Goal: Information Seeking & Learning: Learn about a topic

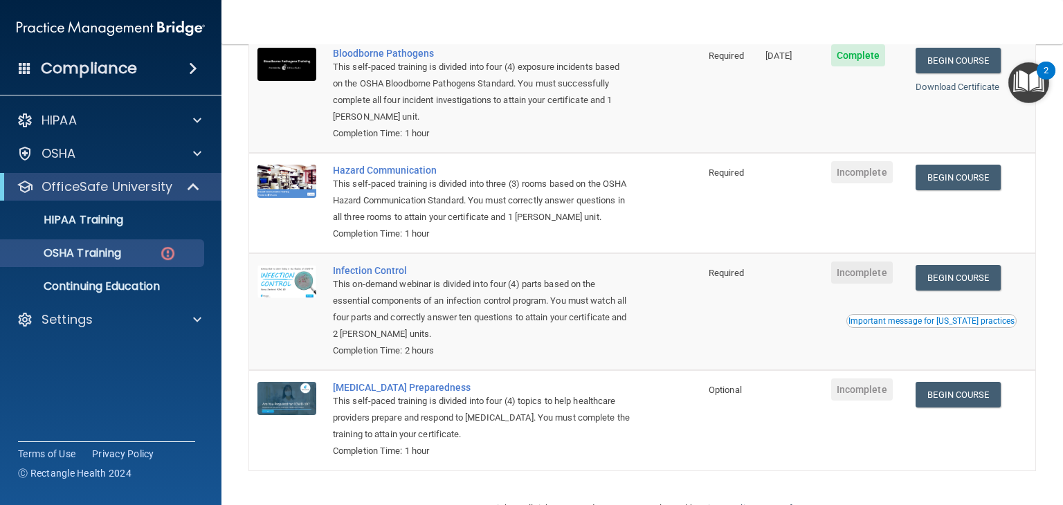
scroll to position [150, 0]
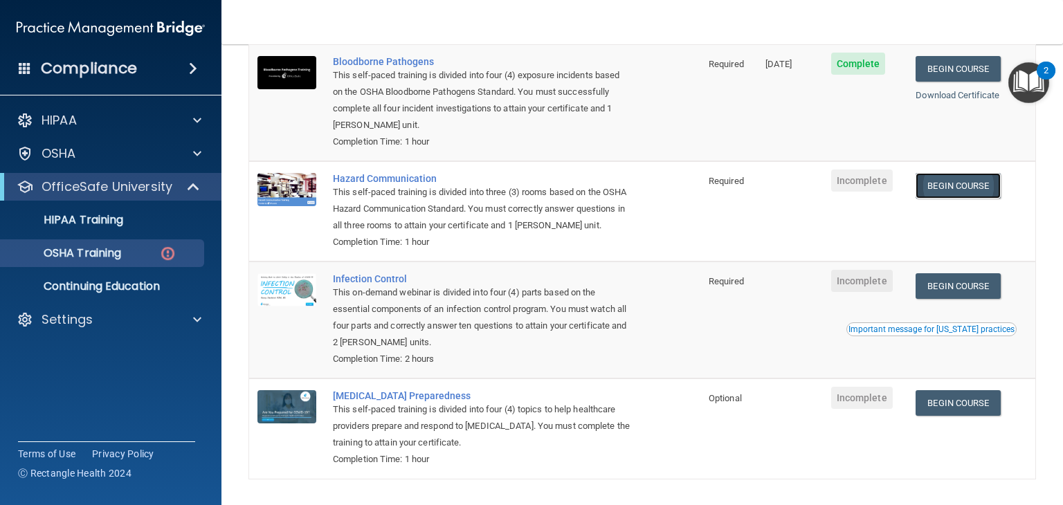
click at [956, 185] on link "Begin Course" at bounding box center [958, 186] width 84 height 26
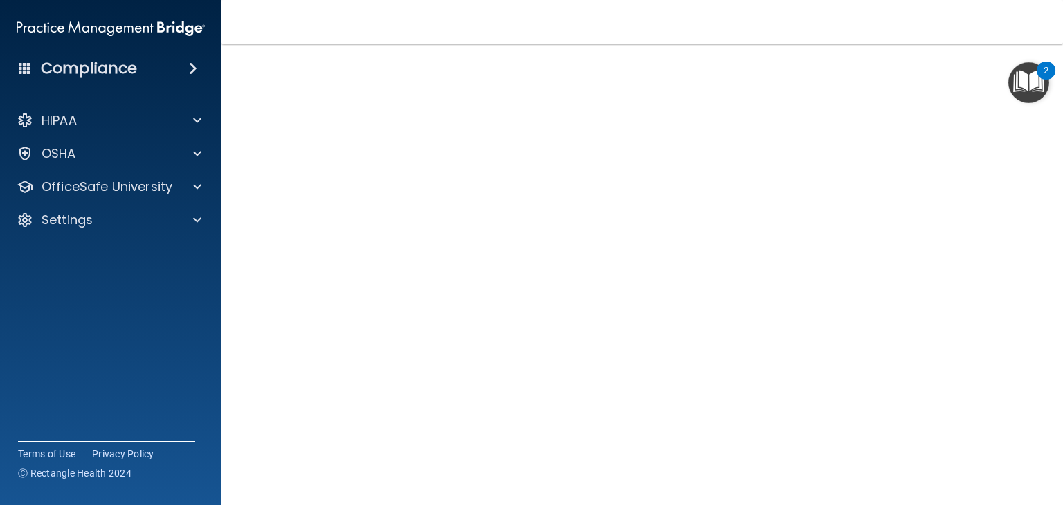
scroll to position [81, 0]
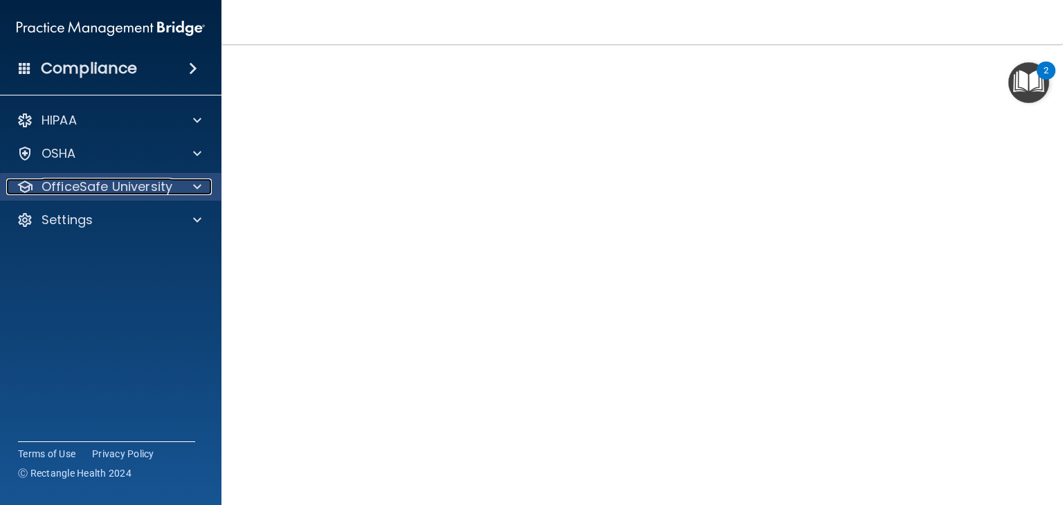
click at [117, 183] on p "OfficeSafe University" at bounding box center [107, 187] width 131 height 17
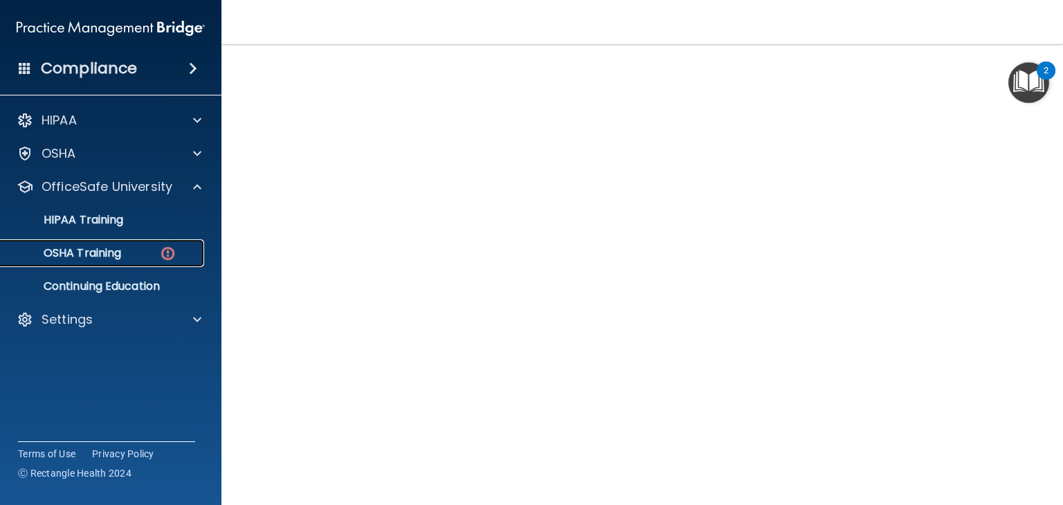
click at [103, 254] on p "OSHA Training" at bounding box center [65, 253] width 112 height 14
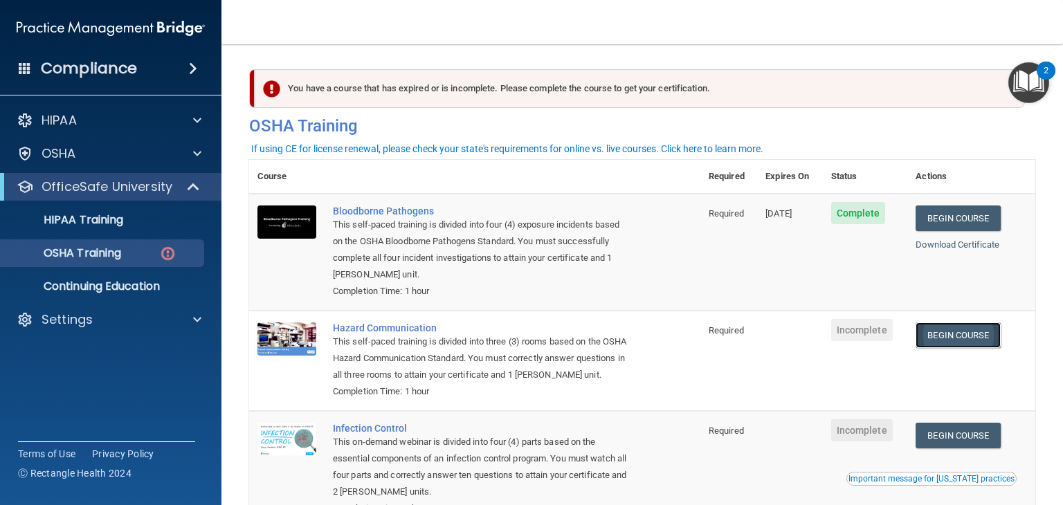
click at [970, 339] on link "Begin Course" at bounding box center [958, 336] width 84 height 26
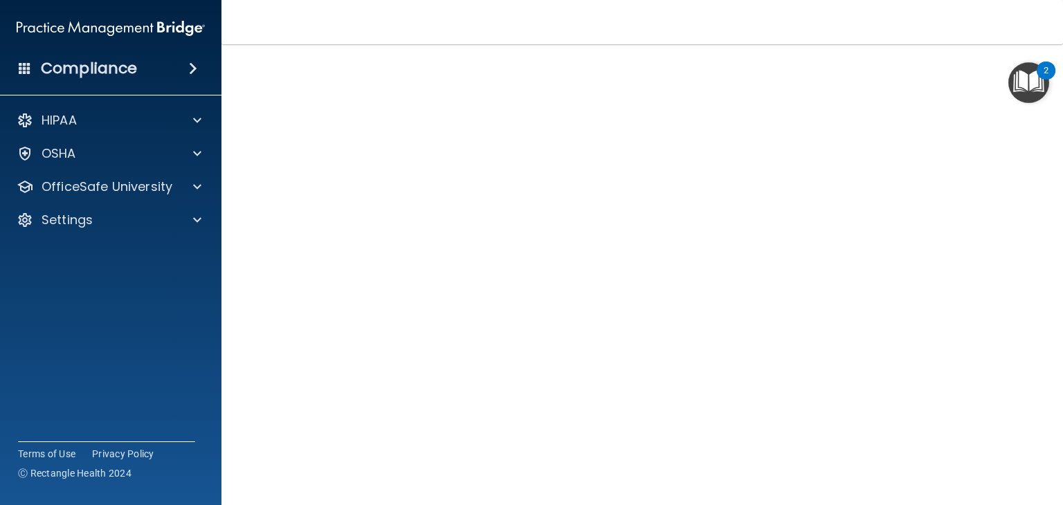
scroll to position [60, 0]
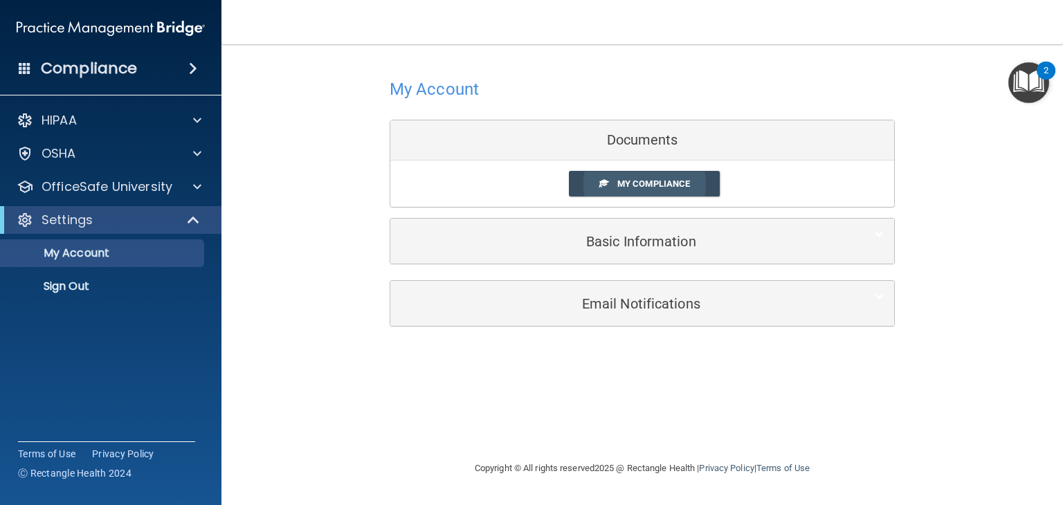
click at [640, 185] on span "My Compliance" at bounding box center [653, 184] width 73 height 10
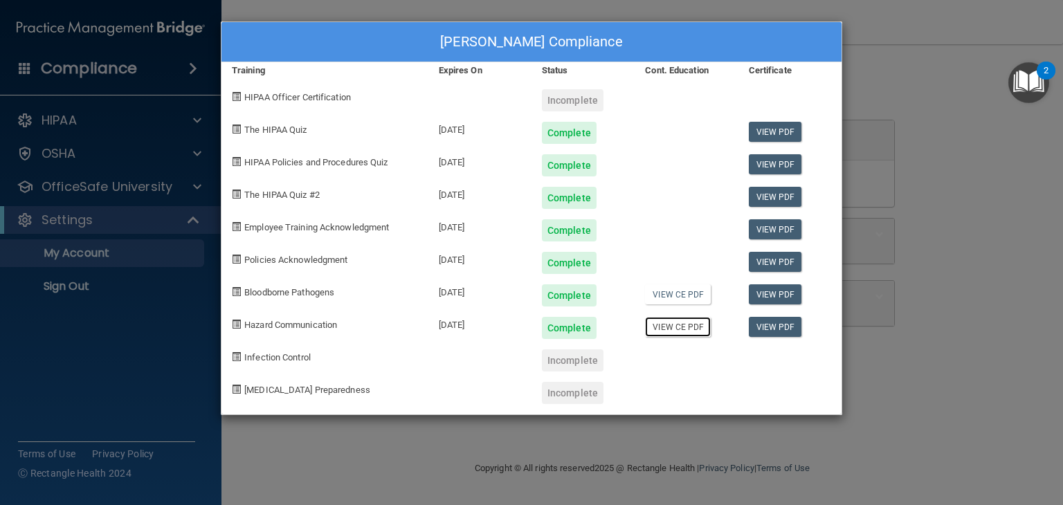
click at [685, 330] on link "View CE PDF" at bounding box center [678, 327] width 66 height 20
click at [97, 327] on div "Erin Brammer's Compliance Training Expires On Status Cont. Education Certificat…" at bounding box center [531, 252] width 1063 height 505
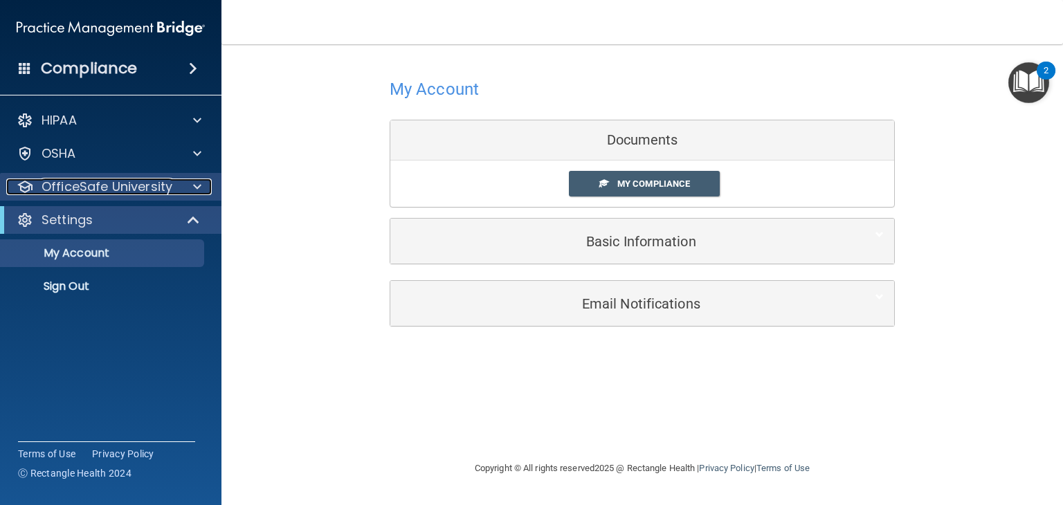
click at [199, 188] on span at bounding box center [197, 187] width 8 height 17
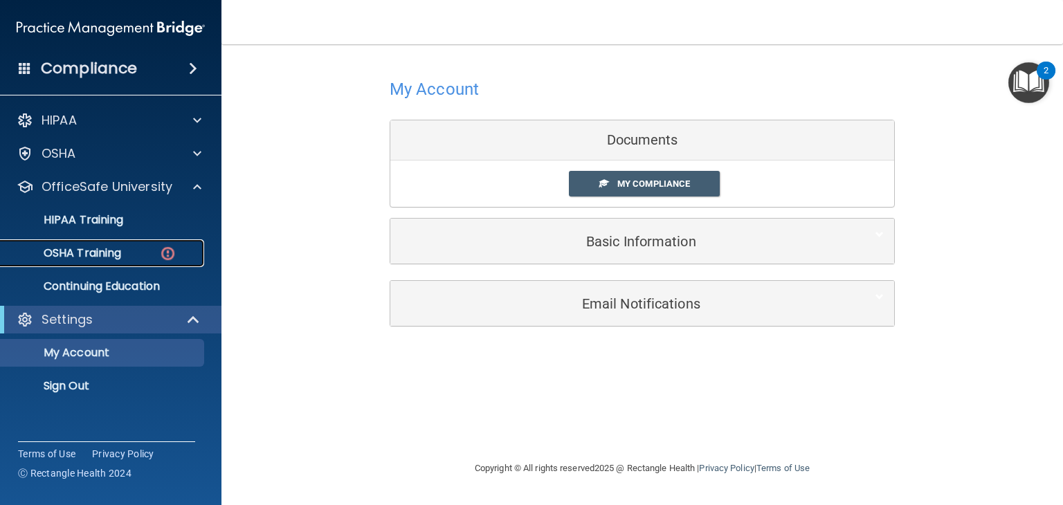
click at [149, 251] on div "OSHA Training" at bounding box center [103, 253] width 189 height 14
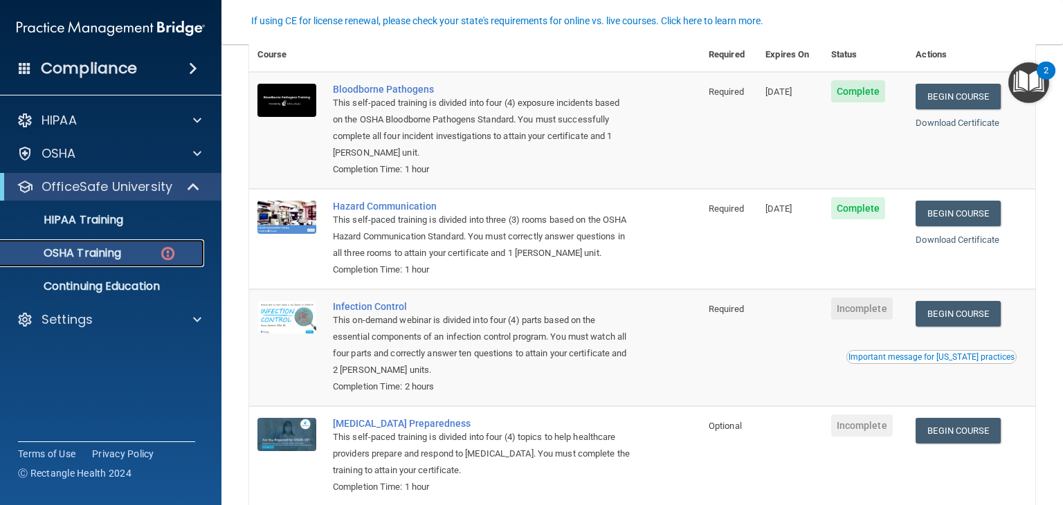
scroll to position [208, 0]
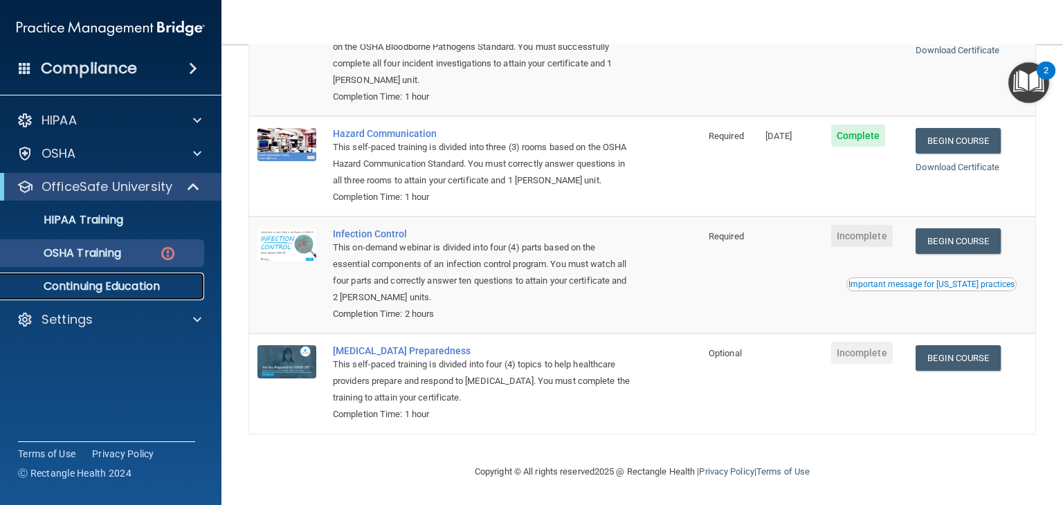
click at [129, 286] on p "Continuing Education" at bounding box center [103, 287] width 189 height 14
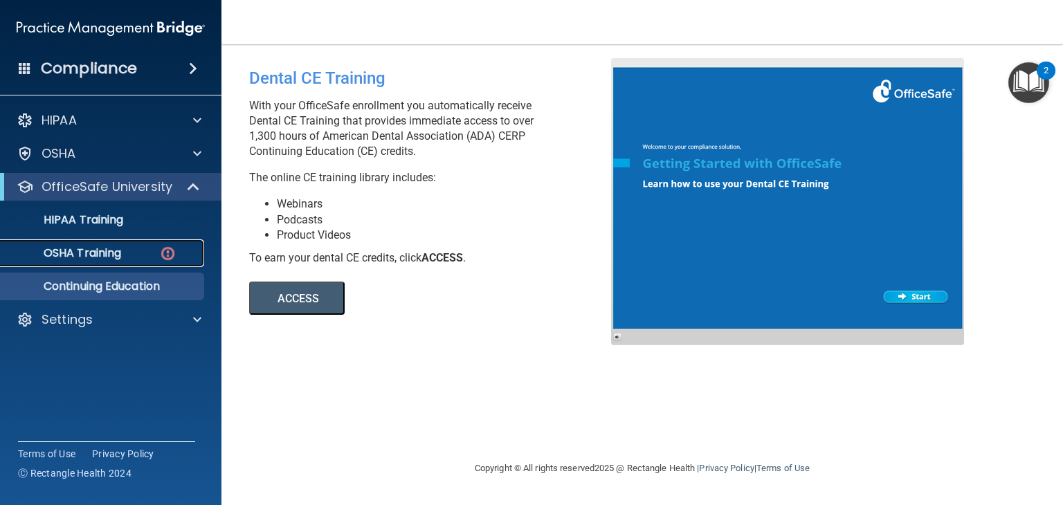
click at [123, 250] on div "OSHA Training" at bounding box center [103, 253] width 189 height 14
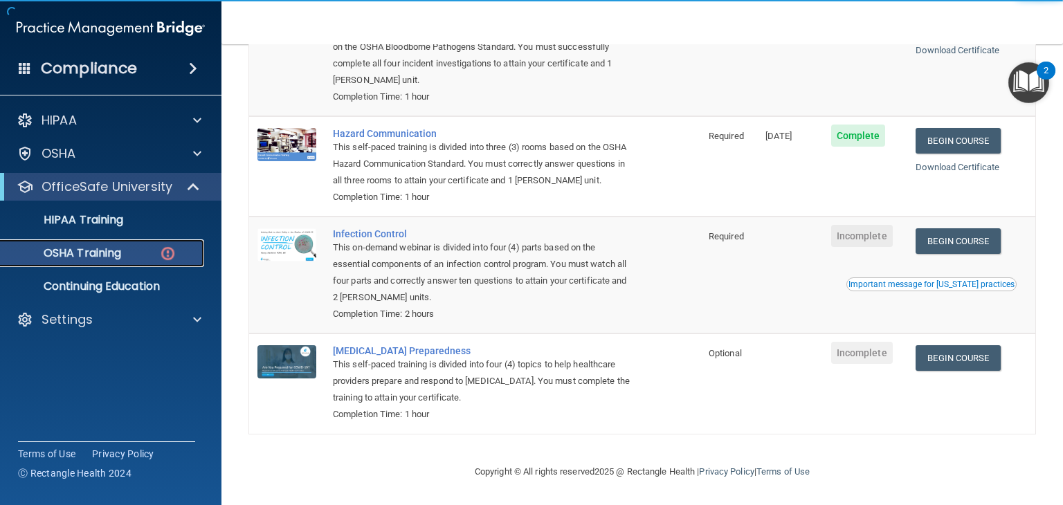
scroll to position [213, 0]
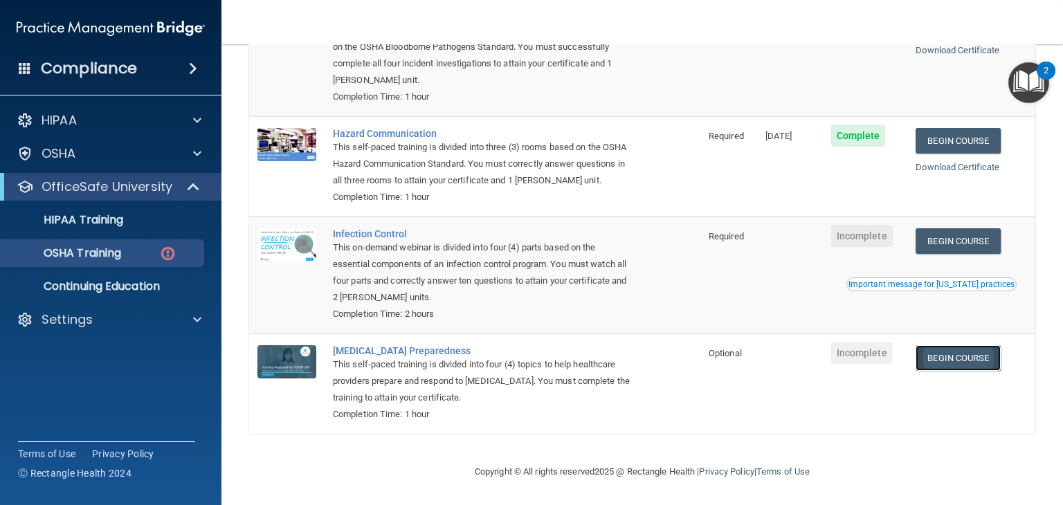
click at [955, 360] on link "Begin Course" at bounding box center [958, 358] width 84 height 26
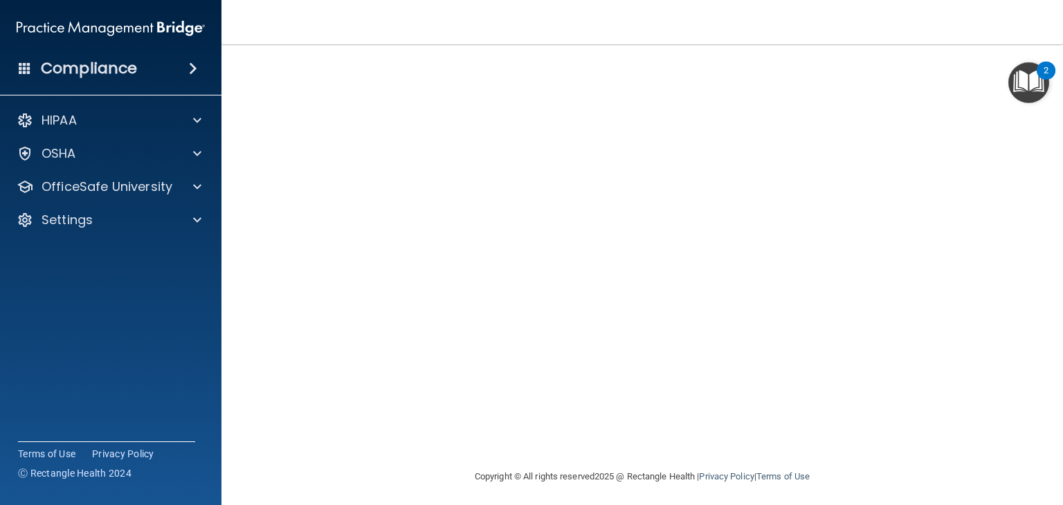
scroll to position [69, 0]
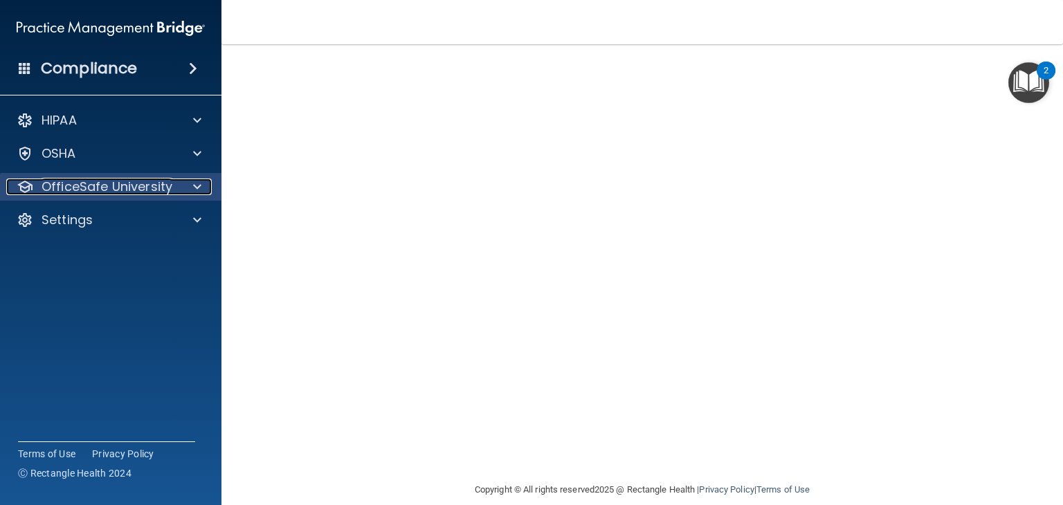
click at [174, 191] on div "OfficeSafe University" at bounding box center [92, 187] width 172 height 17
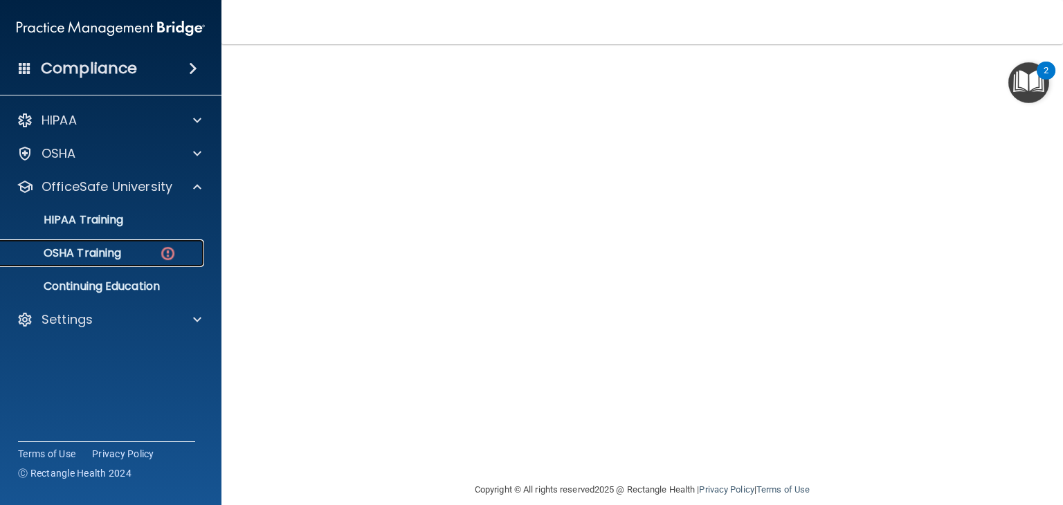
click at [133, 255] on div "OSHA Training" at bounding box center [103, 253] width 189 height 14
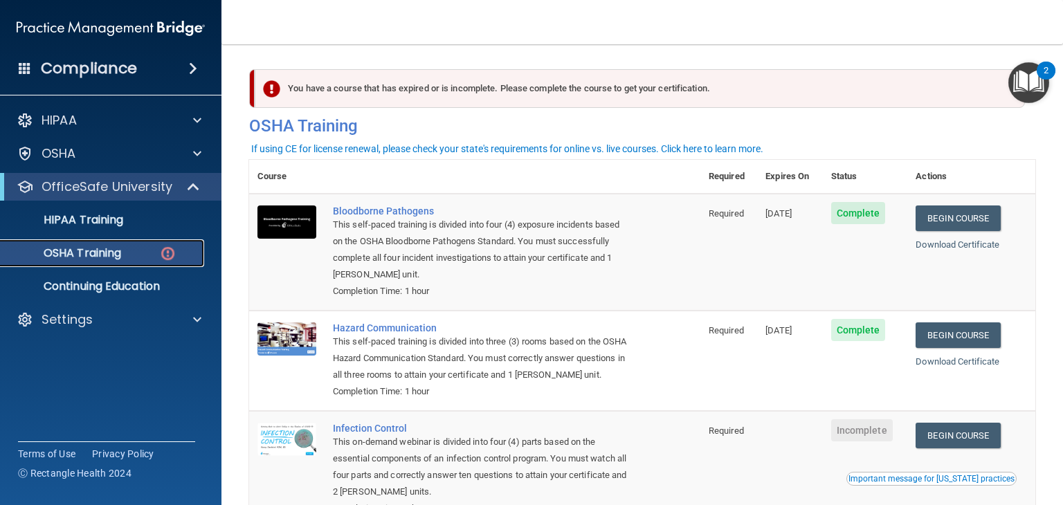
scroll to position [213, 0]
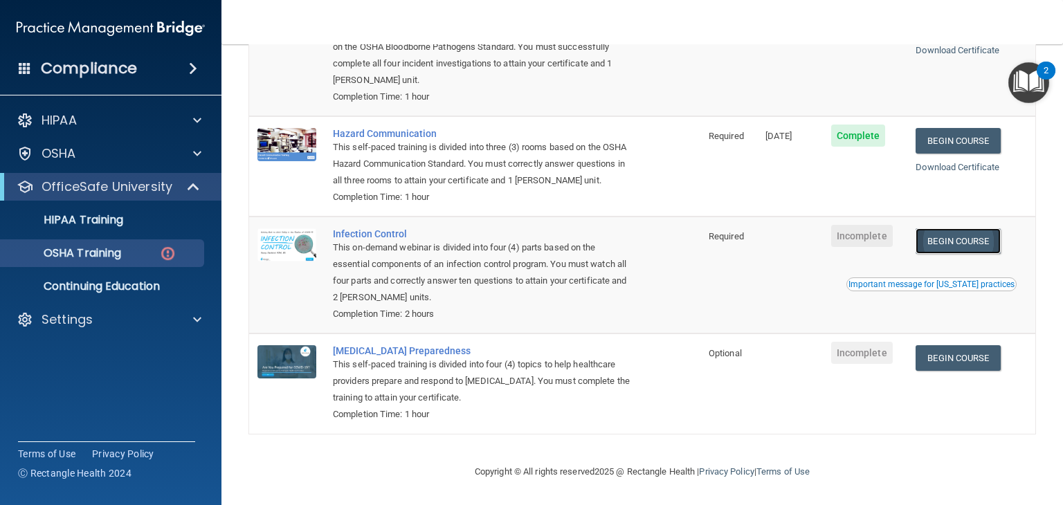
click at [957, 242] on link "Begin Course" at bounding box center [958, 241] width 84 height 26
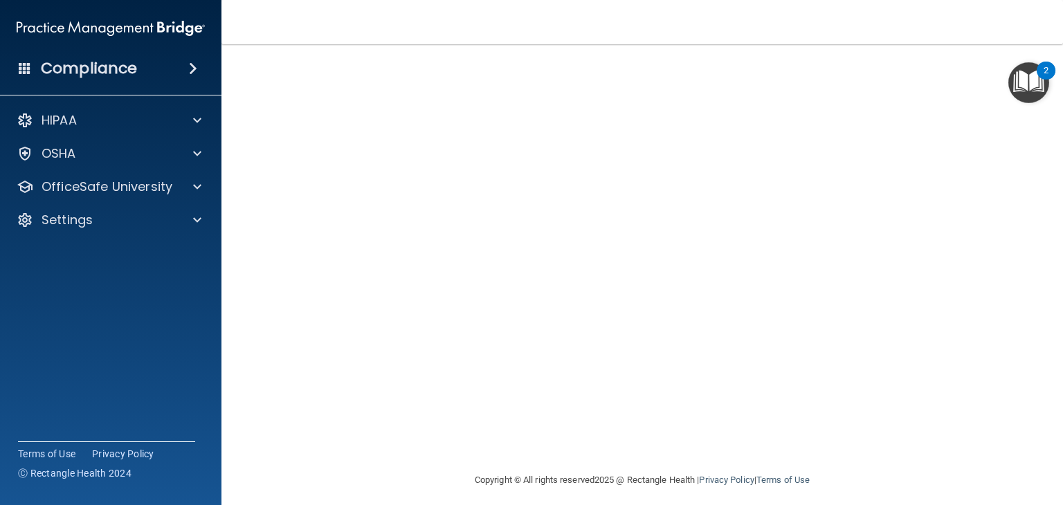
scroll to position [87, 0]
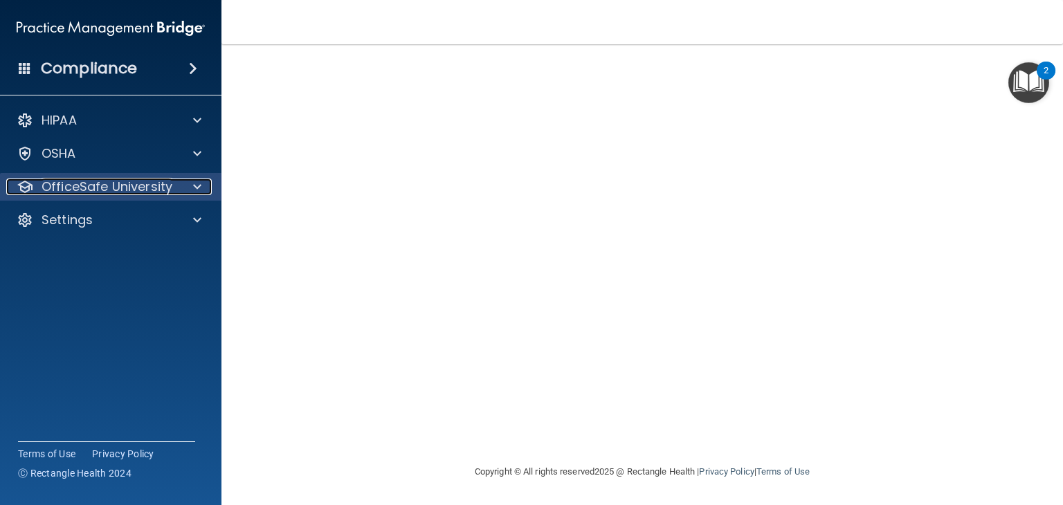
click at [178, 186] on div at bounding box center [195, 187] width 35 height 17
